Goal: Transaction & Acquisition: Purchase product/service

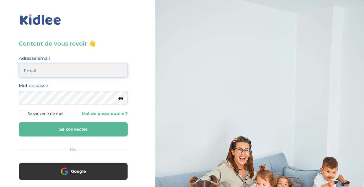
click at [98, 70] on input "email" at bounding box center [73, 70] width 109 height 14
type input "stasa.cilensek@gmail.com"
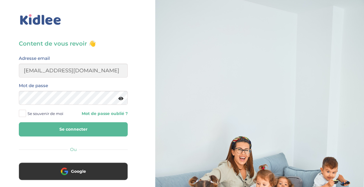
click at [39, 113] on span "Se souvenir de moi" at bounding box center [46, 113] width 36 height 8
click at [0, 0] on input "Se souvenir de moi" at bounding box center [0, 0] width 0 height 0
click at [49, 129] on button "Se connecter" at bounding box center [73, 129] width 109 height 14
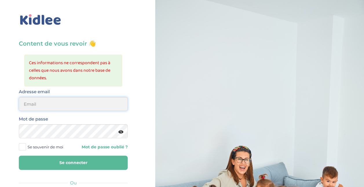
click at [113, 99] on input "email" at bounding box center [73, 104] width 109 height 14
type input "stasa.bolbol@gmail.com"
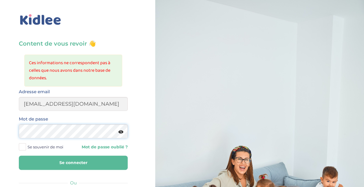
click at [19, 155] on button "Se connecter" at bounding box center [73, 162] width 109 height 14
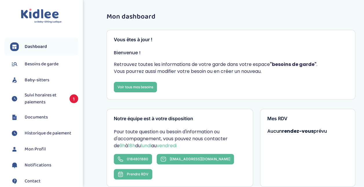
click at [52, 95] on span "Suivi horaires et paiements" at bounding box center [44, 99] width 39 height 14
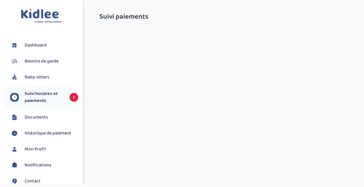
select select "septembre 2025"
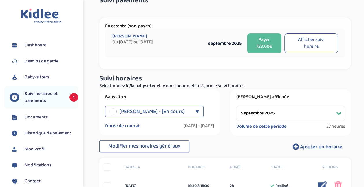
scroll to position [29, 0]
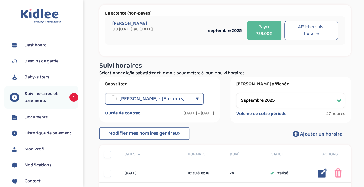
click at [262, 30] on button "Payer 729.00€" at bounding box center [264, 31] width 34 height 20
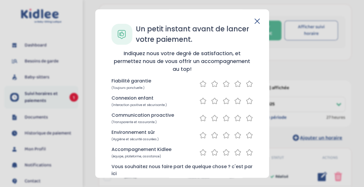
click at [248, 84] on icon at bounding box center [249, 83] width 7 height 7
click at [235, 99] on icon at bounding box center [238, 101] width 6 height 6
click at [235, 117] on icon at bounding box center [237, 117] width 7 height 7
click at [248, 135] on icon at bounding box center [249, 134] width 7 height 7
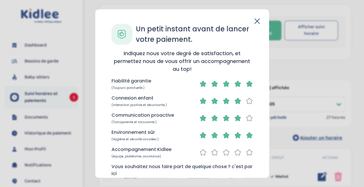
click at [248, 151] on icon at bounding box center [249, 151] width 7 height 7
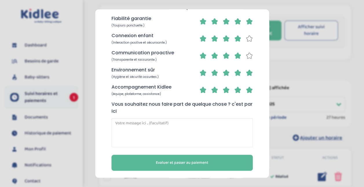
scroll to position [65, 0]
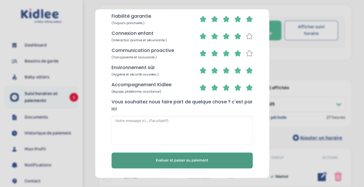
click at [202, 157] on span "Evaluer et passer au paiement" at bounding box center [182, 160] width 52 height 6
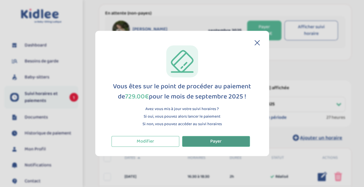
click at [222, 141] on button "Payer" at bounding box center [216, 141] width 68 height 11
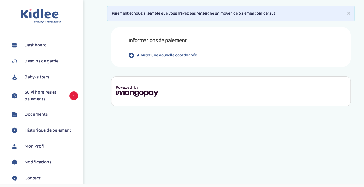
click at [181, 55] on p "Ajouter une nouvelle coordonnée" at bounding box center [167, 55] width 60 height 6
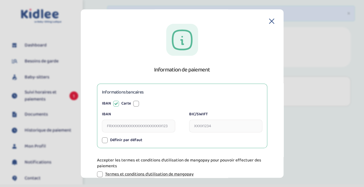
click at [134, 103] on div at bounding box center [136, 103] width 6 height 6
click at [135, 126] on input "Numéro de carte" at bounding box center [138, 125] width 73 height 13
click at [194, 125] on input "Expire le" at bounding box center [213, 125] width 48 height 13
type input "4165388742007919"
click at [246, 127] on input "CVV" at bounding box center [251, 125] width 23 height 13
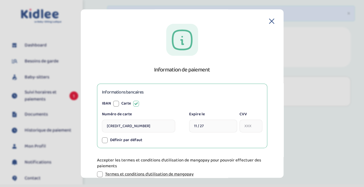
type input "11/27"
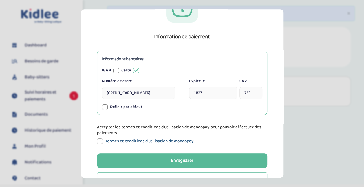
scroll to position [53, 0]
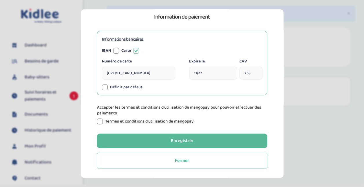
type input "753"
click at [101, 120] on div at bounding box center [100, 121] width 6 height 6
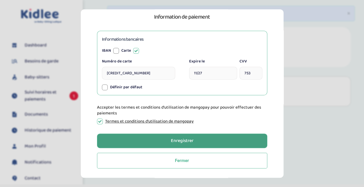
click at [160, 140] on button "Enregistrer" at bounding box center [182, 140] width 170 height 14
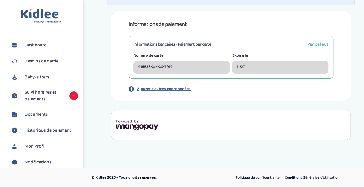
scroll to position [0, 0]
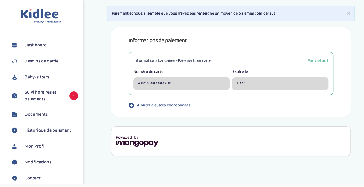
click at [235, 63] on div "Informations bancaires - Paiement par carte Par défaut" at bounding box center [231, 60] width 195 height 7
click at [224, 57] on div "Informations bancaires - Paiement par carte Par défaut" at bounding box center [231, 60] width 195 height 7
click at [348, 13] on button "×" at bounding box center [348, 13] width 3 height 6
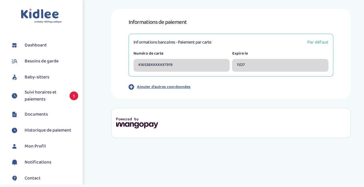
click at [198, 42] on h3 "Informations bancaires - Paiement par carte" at bounding box center [173, 42] width 78 height 7
click at [316, 40] on span "Par défaut" at bounding box center [317, 42] width 21 height 7
click at [34, 96] on span "Suivi horaires et paiements" at bounding box center [44, 96] width 39 height 14
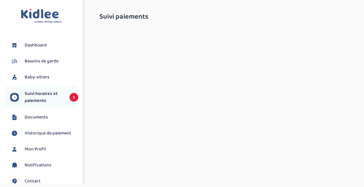
select select "septembre 2025"
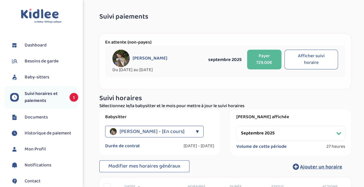
click at [262, 59] on button "Payer 729.00€" at bounding box center [264, 60] width 34 height 20
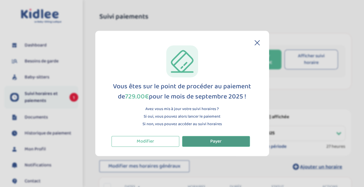
click at [224, 141] on button "Payer" at bounding box center [216, 141] width 68 height 11
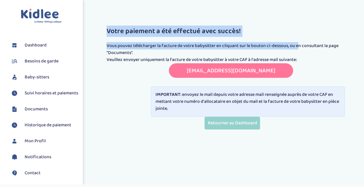
drag, startPoint x: 107, startPoint y: 29, endPoint x: 189, endPoint y: 45, distance: 83.0
click at [189, 45] on div "Votre paiement a été effectué avec succès! Vous pouvez télécharger la facture d…" at bounding box center [231, 71] width 249 height 116
drag, startPoint x: 139, startPoint y: 95, endPoint x: 230, endPoint y: 110, distance: 91.7
click at [230, 110] on div "IMPORTANT : envoyez le mail depuis votre adresse mail renseignée auprès de votr…" at bounding box center [248, 101] width 194 height 30
click at [49, 113] on link "Documents" at bounding box center [44, 109] width 68 height 9
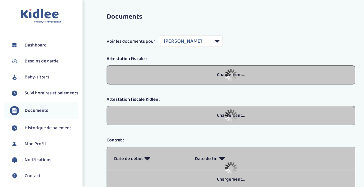
select select "44189"
select select "2025"
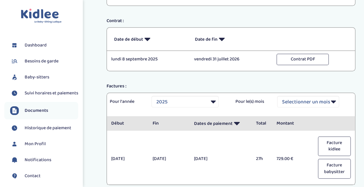
scroll to position [174, 0]
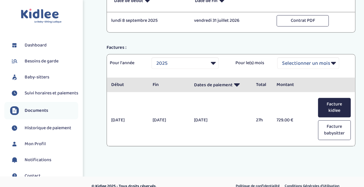
click at [335, 110] on button "Facture kidlee" at bounding box center [334, 108] width 33 height 20
click at [236, 173] on div "Toggle navigation FAQ EL BOLBOL CLIENSEK Stasa Dashboard Besoins de garde Baby-…" at bounding box center [182, 10] width 364 height 369
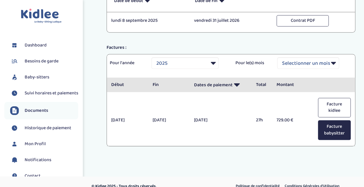
click at [329, 132] on button "Facture babysitter" at bounding box center [334, 130] width 33 height 20
click at [326, 129] on button "Facture babysitter" at bounding box center [334, 130] width 33 height 20
click at [38, 61] on span "Besoins de garde" at bounding box center [42, 61] width 34 height 7
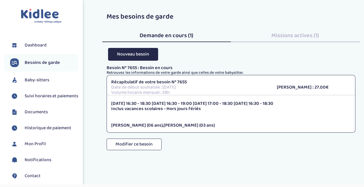
click at [35, 79] on span "Baby-sitters" at bounding box center [37, 79] width 25 height 7
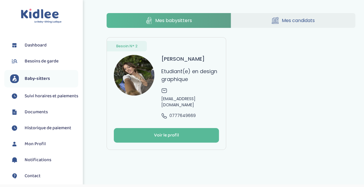
click at [36, 96] on span "Suivi horaires et paiements" at bounding box center [52, 95] width 54 height 7
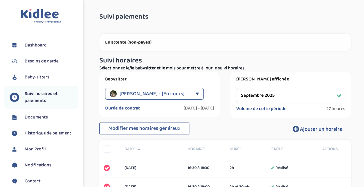
click at [252, 92] on select "Filtrer par mois septembre 2025 octobre 2025 novembre 2025 décembre 2025 janvie…" at bounding box center [290, 95] width 109 height 15
click at [236, 88] on select "Filtrer par mois septembre 2025 octobre 2025 novembre 2025 décembre 2025 janvie…" at bounding box center [290, 95] width 109 height 15
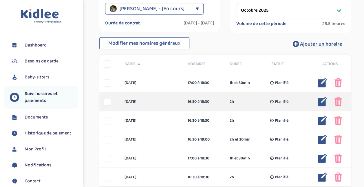
scroll to position [73, 0]
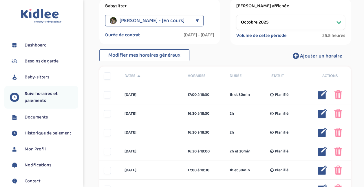
click at [275, 23] on select "Filtrer par mois septembre 2025 octobre 2025 novembre 2025 décembre 2025 janvie…" at bounding box center [290, 22] width 109 height 15
click at [236, 15] on select "Filtrer par mois septembre 2025 octobre 2025 novembre 2025 décembre 2025 janvie…" at bounding box center [290, 22] width 109 height 15
click at [257, 24] on select "Filtrer par mois septembre 2025 octobre 2025 novembre 2025 décembre 2025 janvie…" at bounding box center [290, 22] width 109 height 15
select select "octobre 2025"
click at [236, 15] on select "Filtrer par mois septembre 2025 octobre 2025 novembre 2025 décembre 2025 janvie…" at bounding box center [290, 22] width 109 height 15
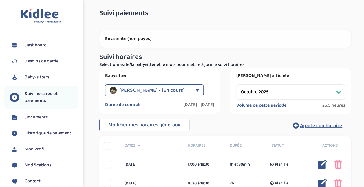
scroll to position [0, 0]
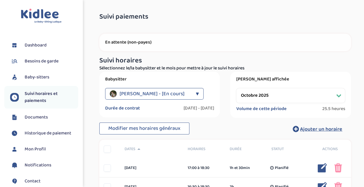
click at [46, 119] on span "Documents" at bounding box center [36, 117] width 23 height 7
click at [42, 117] on span "Documents" at bounding box center [36, 117] width 23 height 7
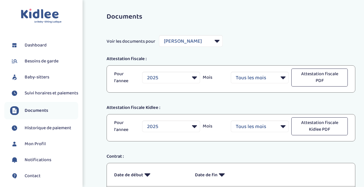
select select "44189"
select select "2025"
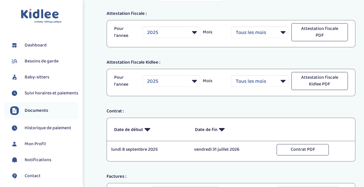
scroll to position [87, 0]
